Goal: Transaction & Acquisition: Purchase product/service

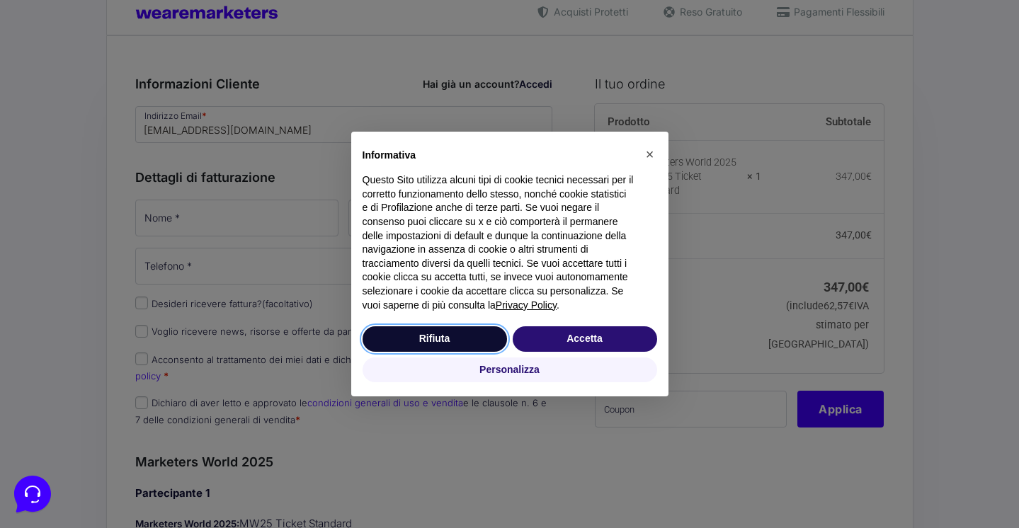
click at [472, 339] on button "Rifiuta" at bounding box center [434, 338] width 144 height 25
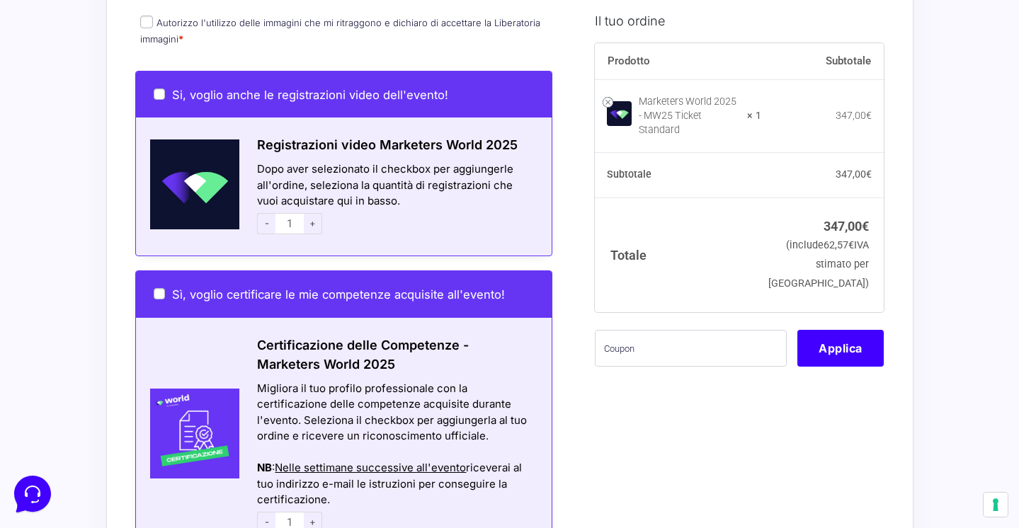
scroll to position [884, 0]
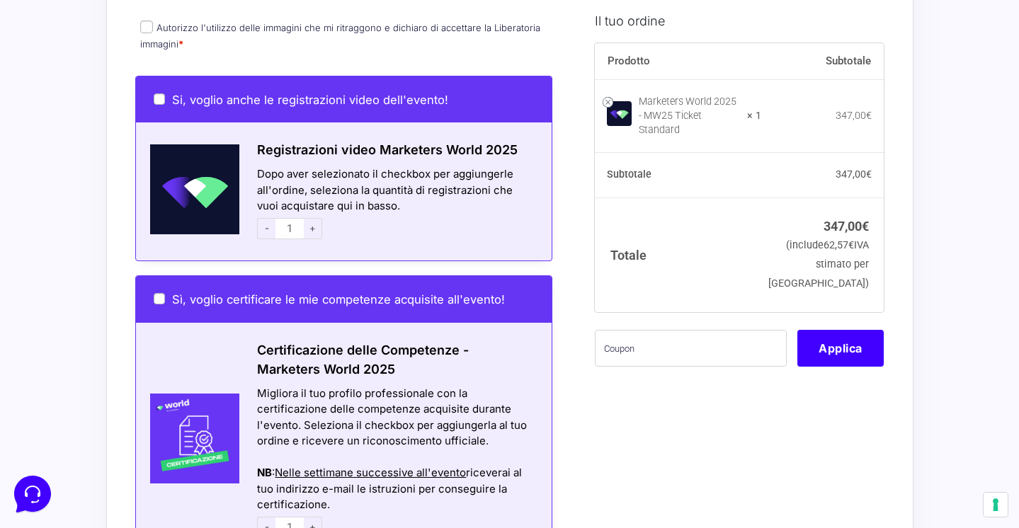
click at [154, 98] on div "Si, voglio anche le registrazioni video dell'evento!" at bounding box center [344, 99] width 416 height 47
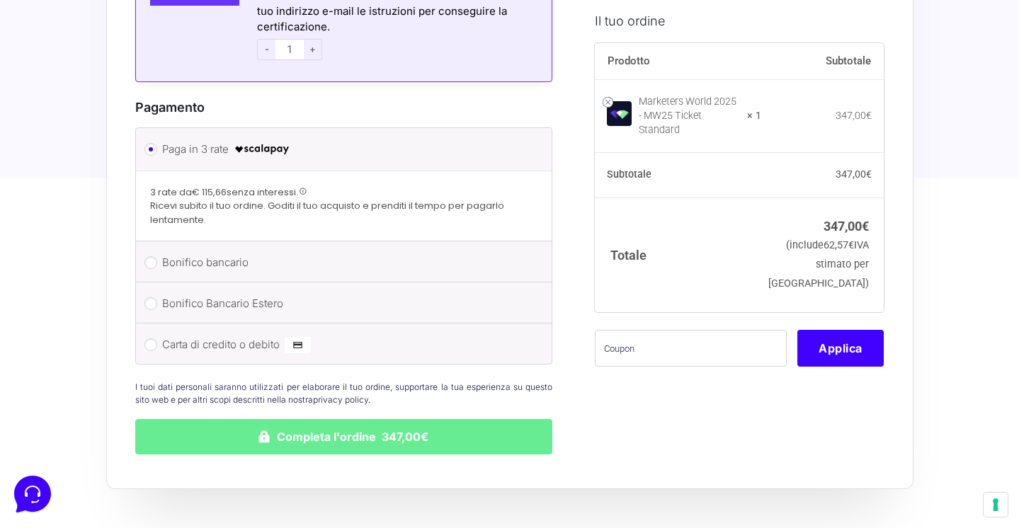
scroll to position [1472, 0]
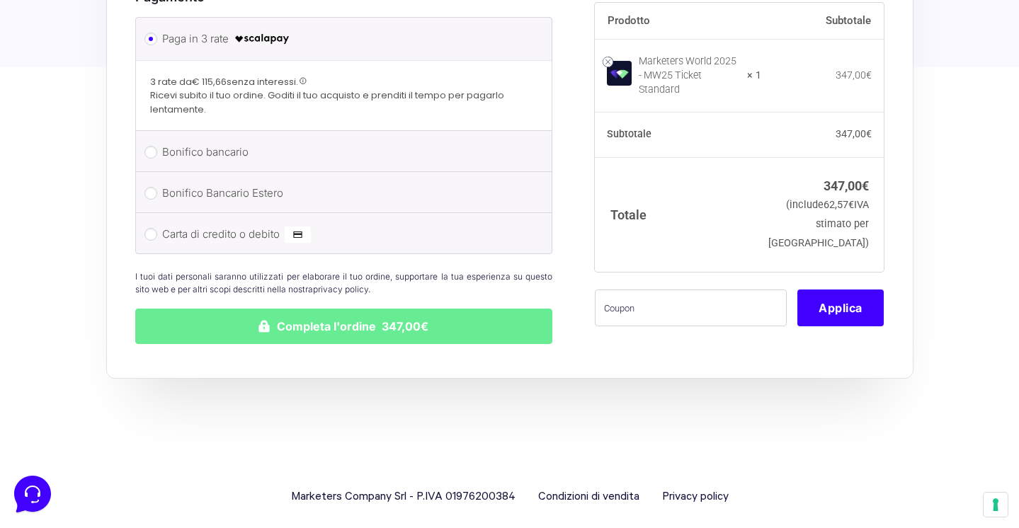
click at [157, 222] on li "Carta di credito o debito Ricorda informazioni di pagamento per gli ordini futu…" at bounding box center [344, 233] width 416 height 40
click at [153, 228] on input "Carta di credito o debito" at bounding box center [150, 234] width 13 height 13
radio input "true"
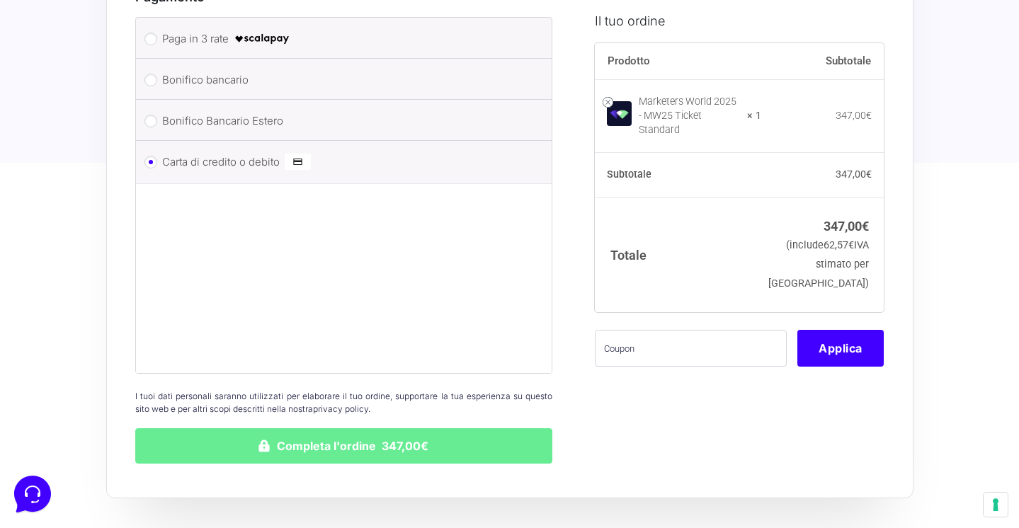
click at [157, 23] on li "Paga in 3 rate" at bounding box center [344, 38] width 416 height 41
click at [148, 33] on input "Paga in 3 rate" at bounding box center [150, 39] width 13 height 13
radio input "true"
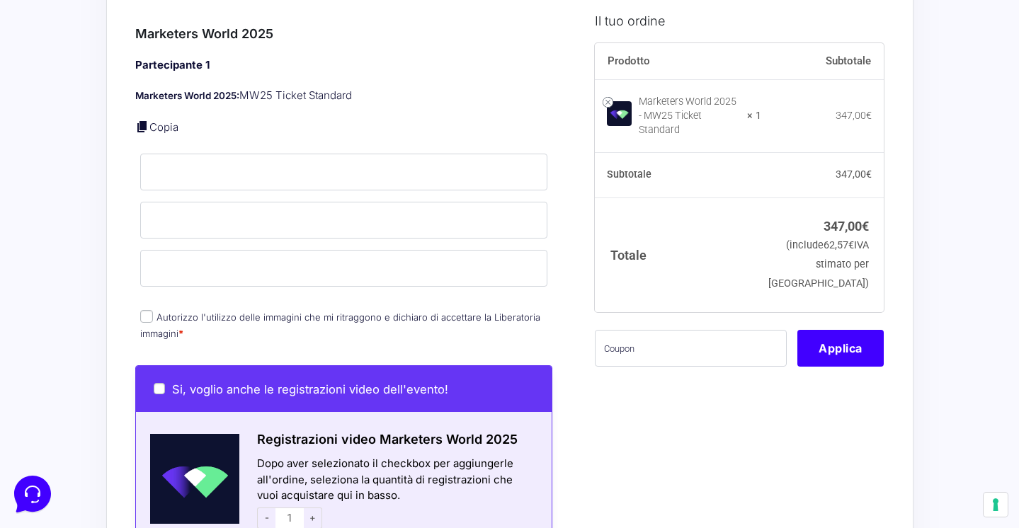
scroll to position [600, 0]
